Goal: Information Seeking & Learning: Find specific page/section

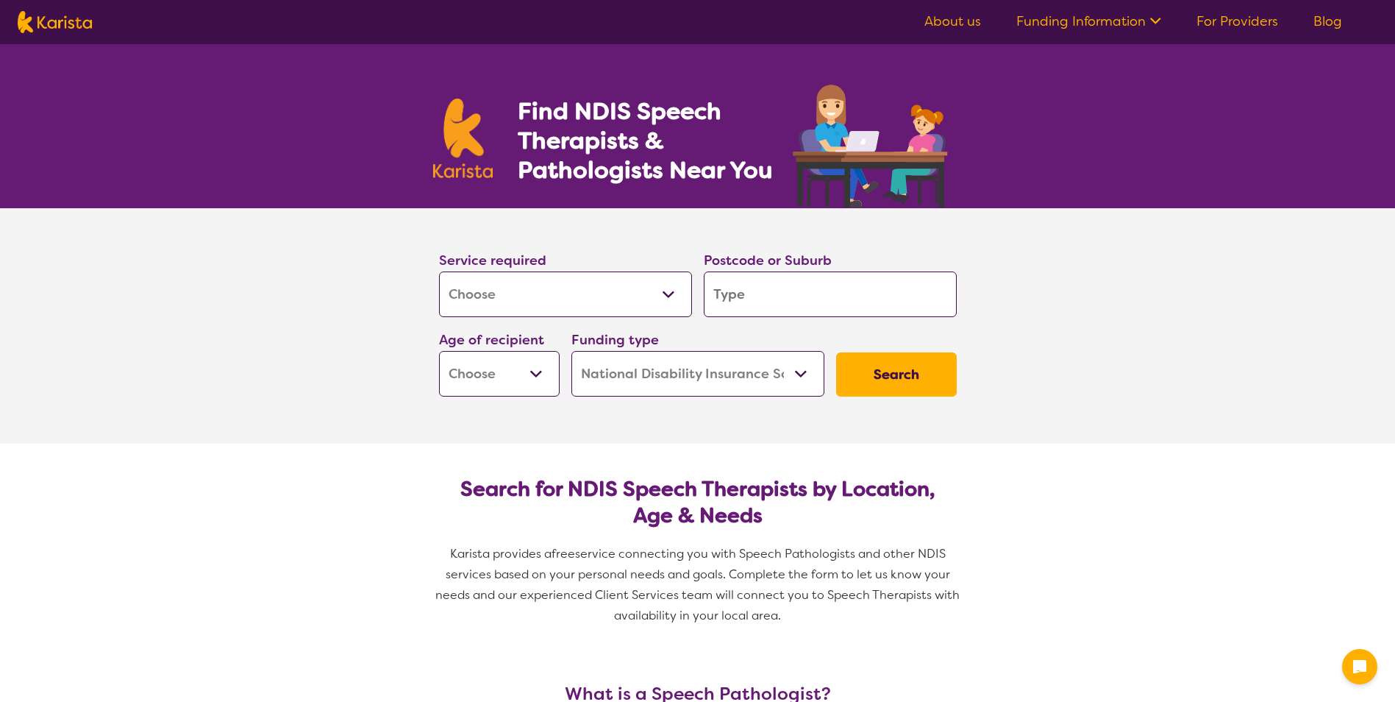
select select "[MEDICAL_DATA]"
select select "NDIS"
select select "[MEDICAL_DATA]"
select select "NDIS"
click at [729, 295] on input "search" at bounding box center [830, 294] width 253 height 46
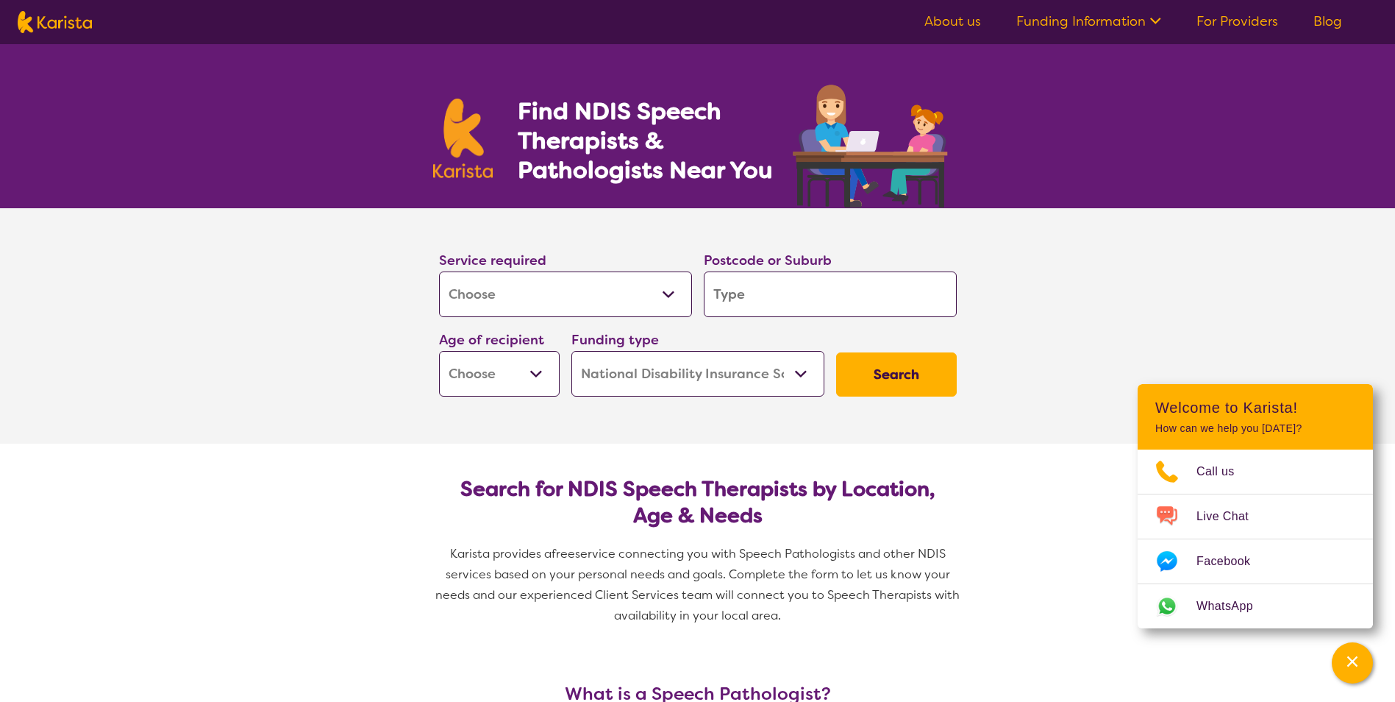
type input "4"
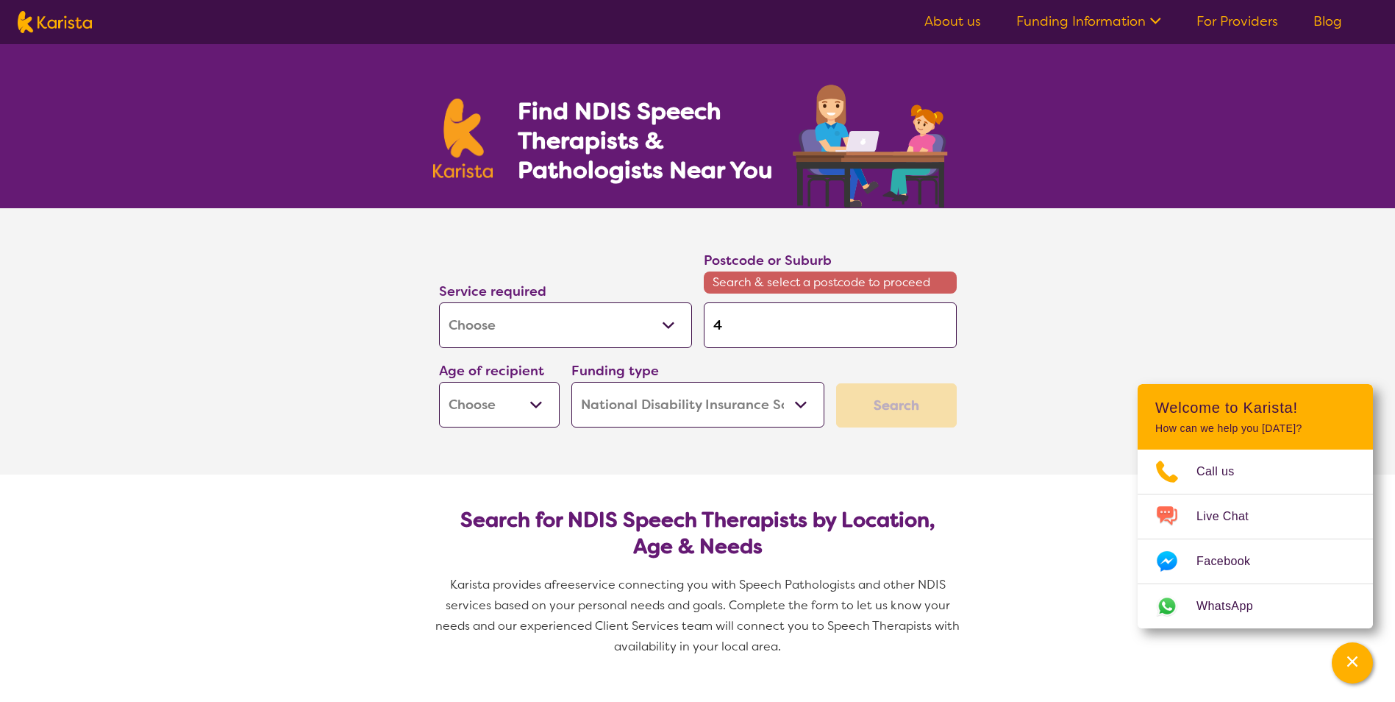
type input "47"
type input "470"
type input "4700"
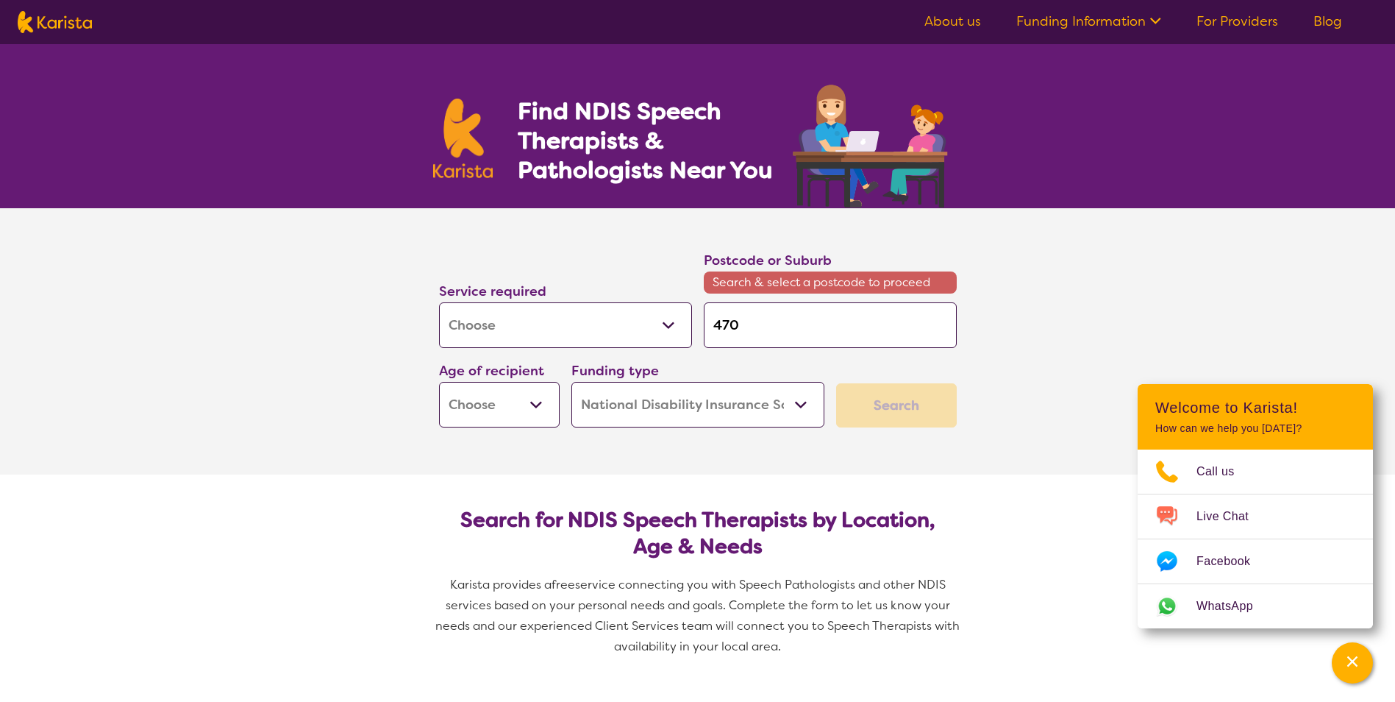
type input "4700"
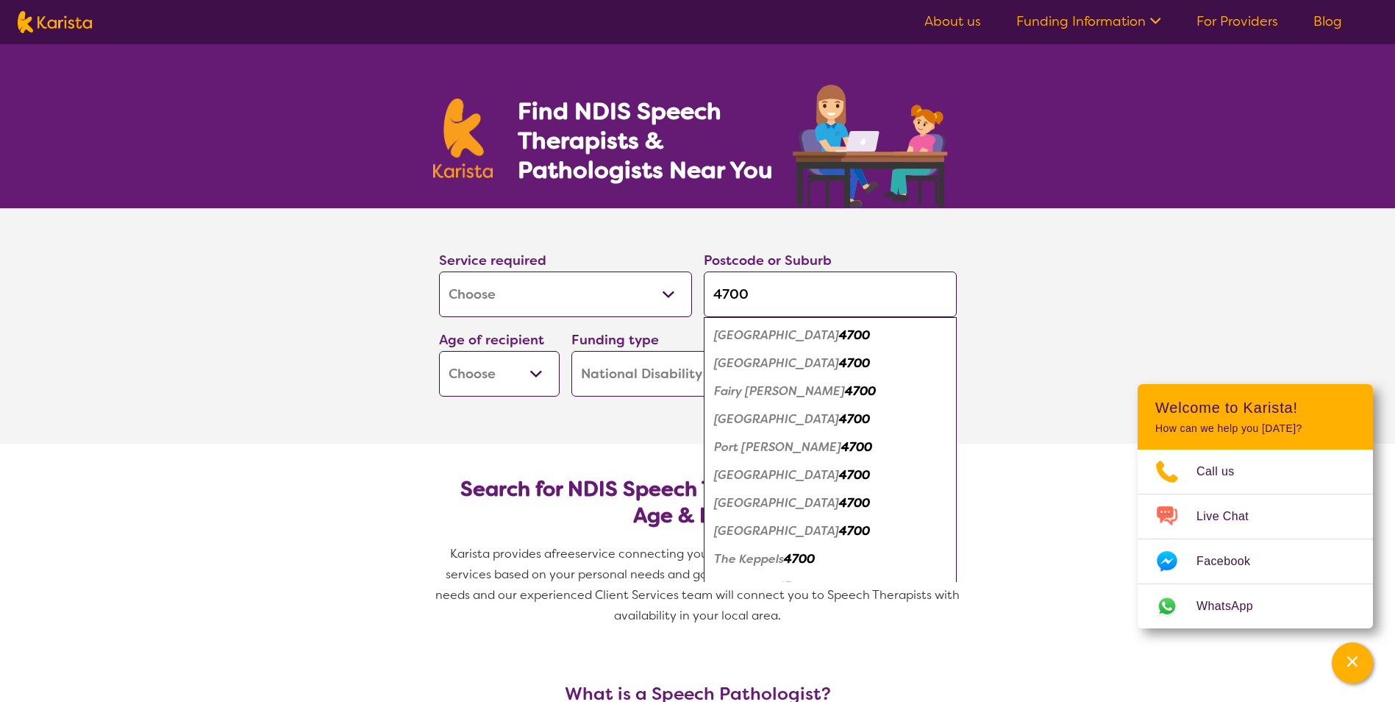
type input "4700"
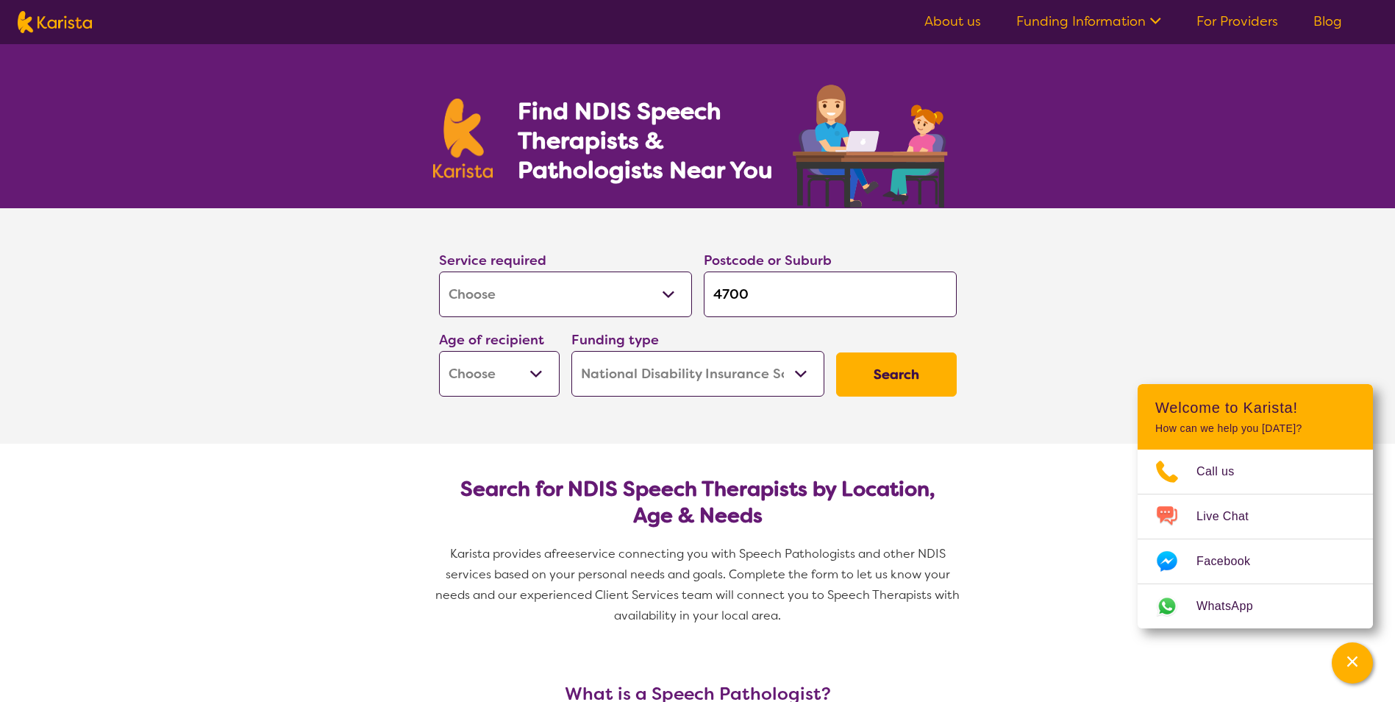
click at [538, 372] on select "Early Childhood - 0 to 9 Child - 10 to 11 Adolescent - 12 to 17 Adult - 18 to 6…" at bounding box center [499, 374] width 121 height 46
select select "EC"
click at [439, 351] on select "Early Childhood - 0 to 9 Child - 10 to 11 Adolescent - 12 to 17 Adult - 18 to 6…" at bounding box center [499, 374] width 121 height 46
select select "EC"
click at [905, 373] on button "Search" at bounding box center [896, 374] width 121 height 44
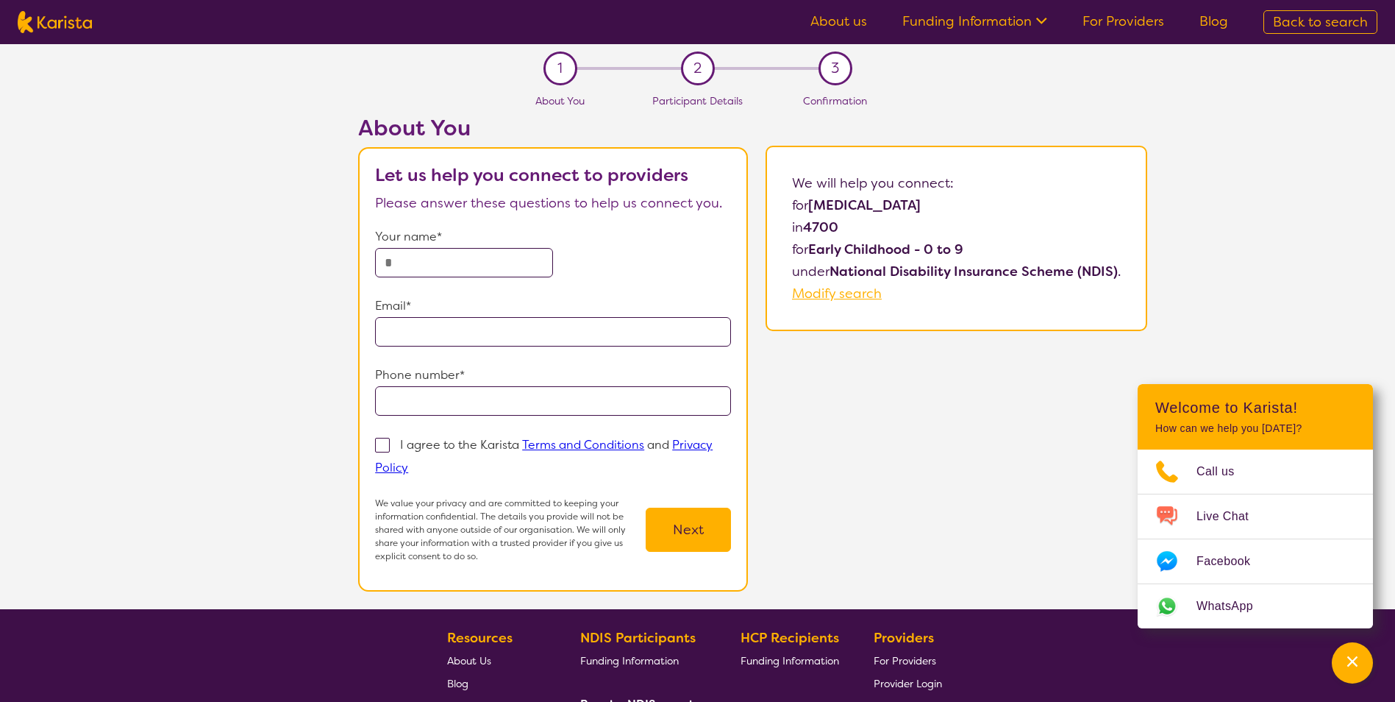
click at [1142, 20] on link "For Providers" at bounding box center [1124, 22] width 82 height 18
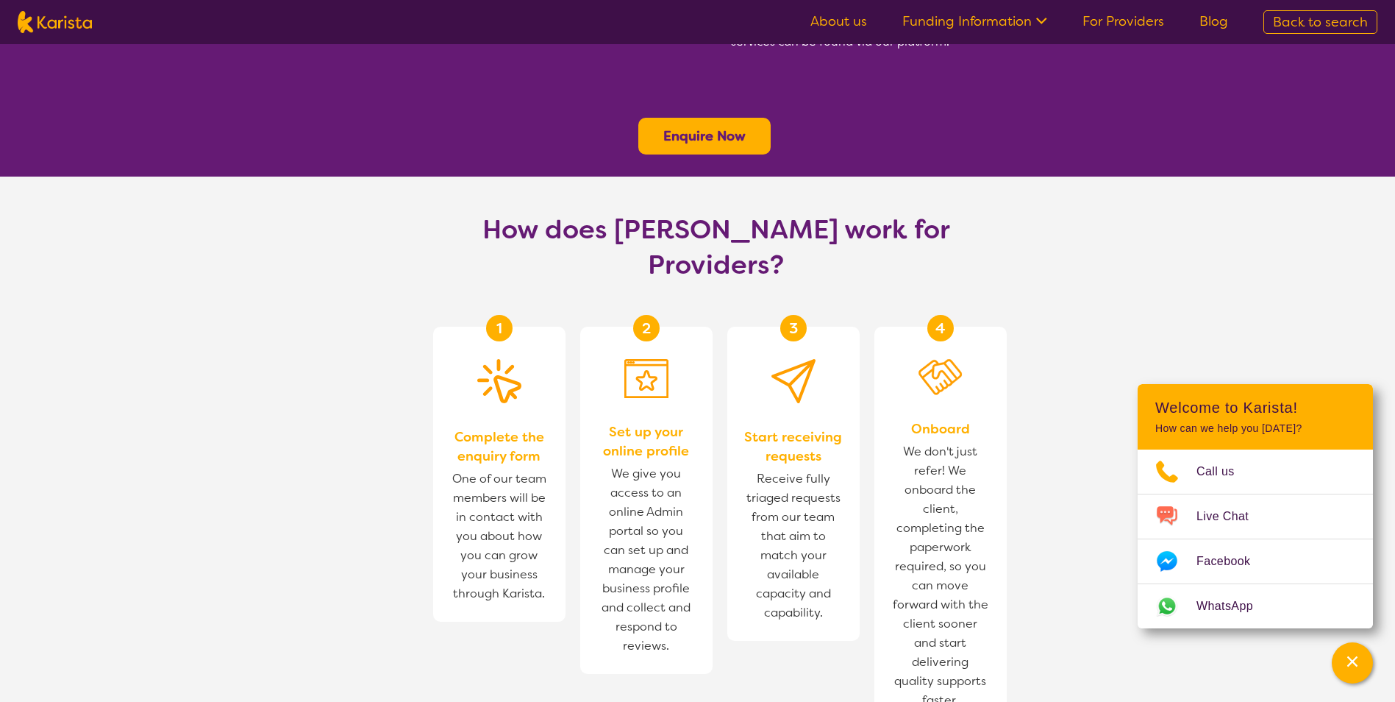
scroll to position [883, 0]
